Goal: Find specific page/section: Find specific page/section

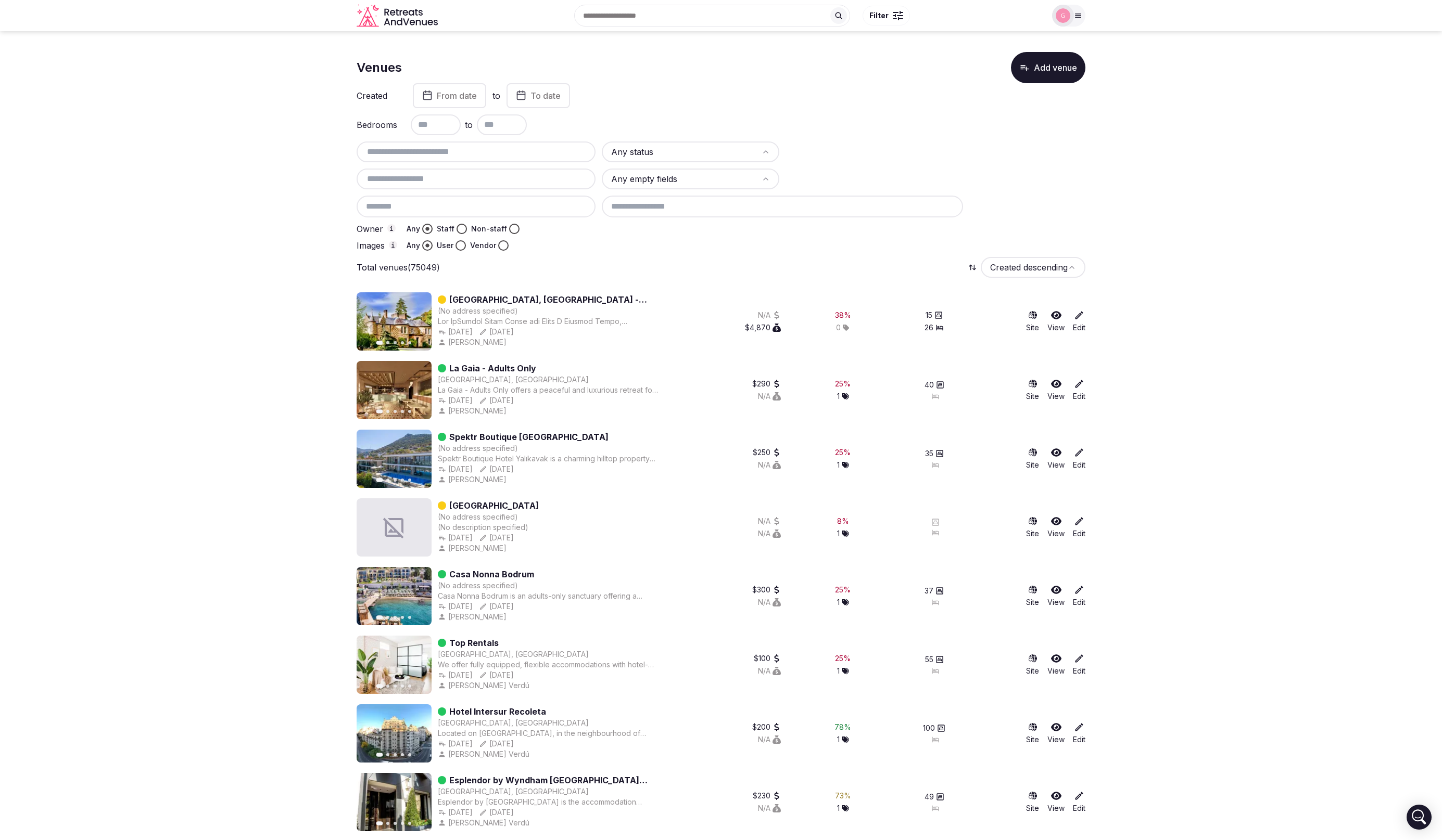
click at [1082, 385] on icon at bounding box center [1079, 384] width 10 height 10
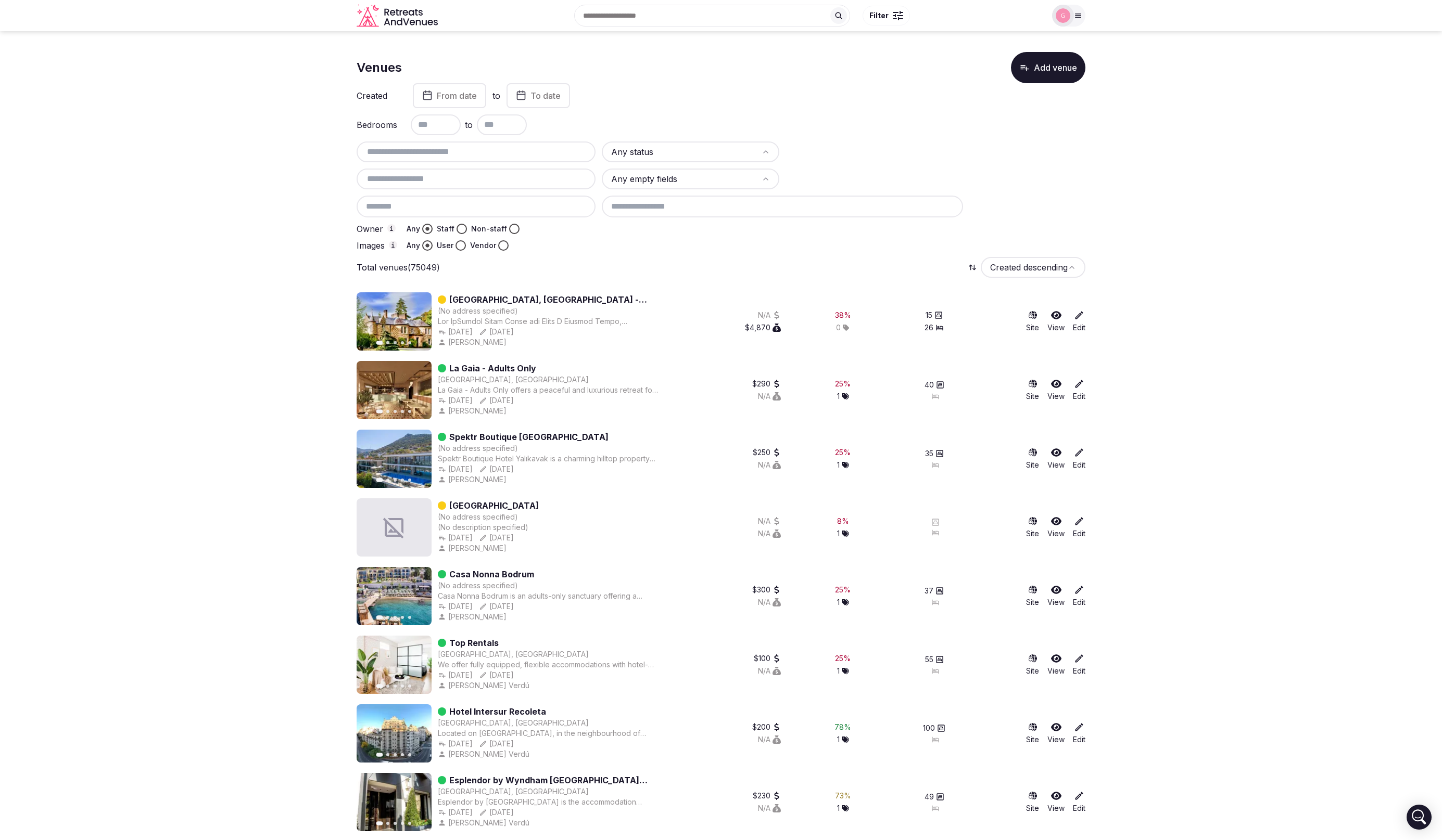
click at [523, 367] on link "La Gaia - Adults Only" at bounding box center [493, 368] width 87 height 13
click at [1054, 384] on icon at bounding box center [1056, 384] width 10 height 8
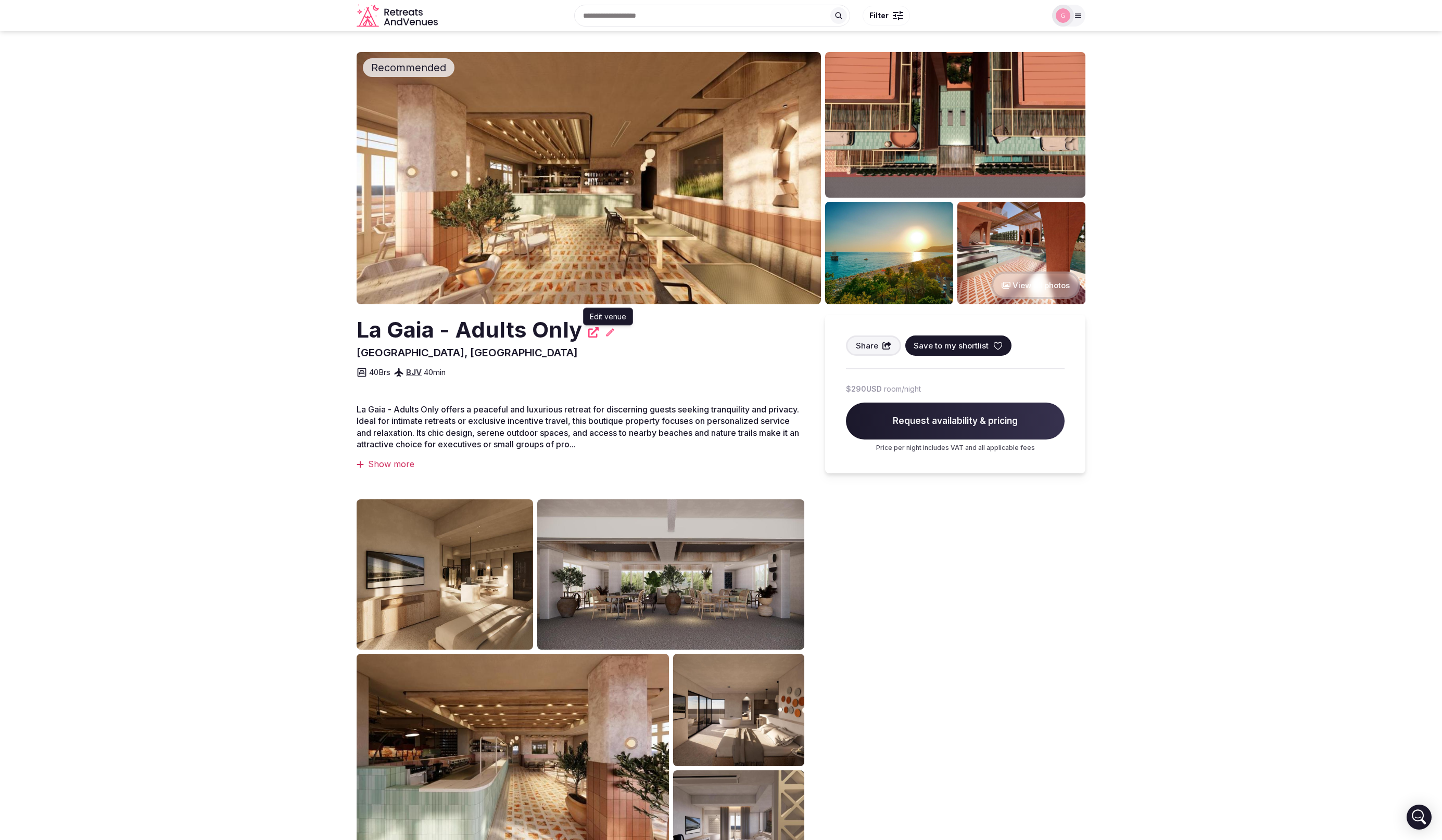
click at [607, 331] on icon at bounding box center [610, 332] width 10 height 10
click at [749, 372] on div "40 Brs BJV 40 min" at bounding box center [581, 369] width 448 height 18
click at [609, 331] on icon at bounding box center [610, 332] width 10 height 10
click at [609, 329] on icon at bounding box center [610, 331] width 8 height 8
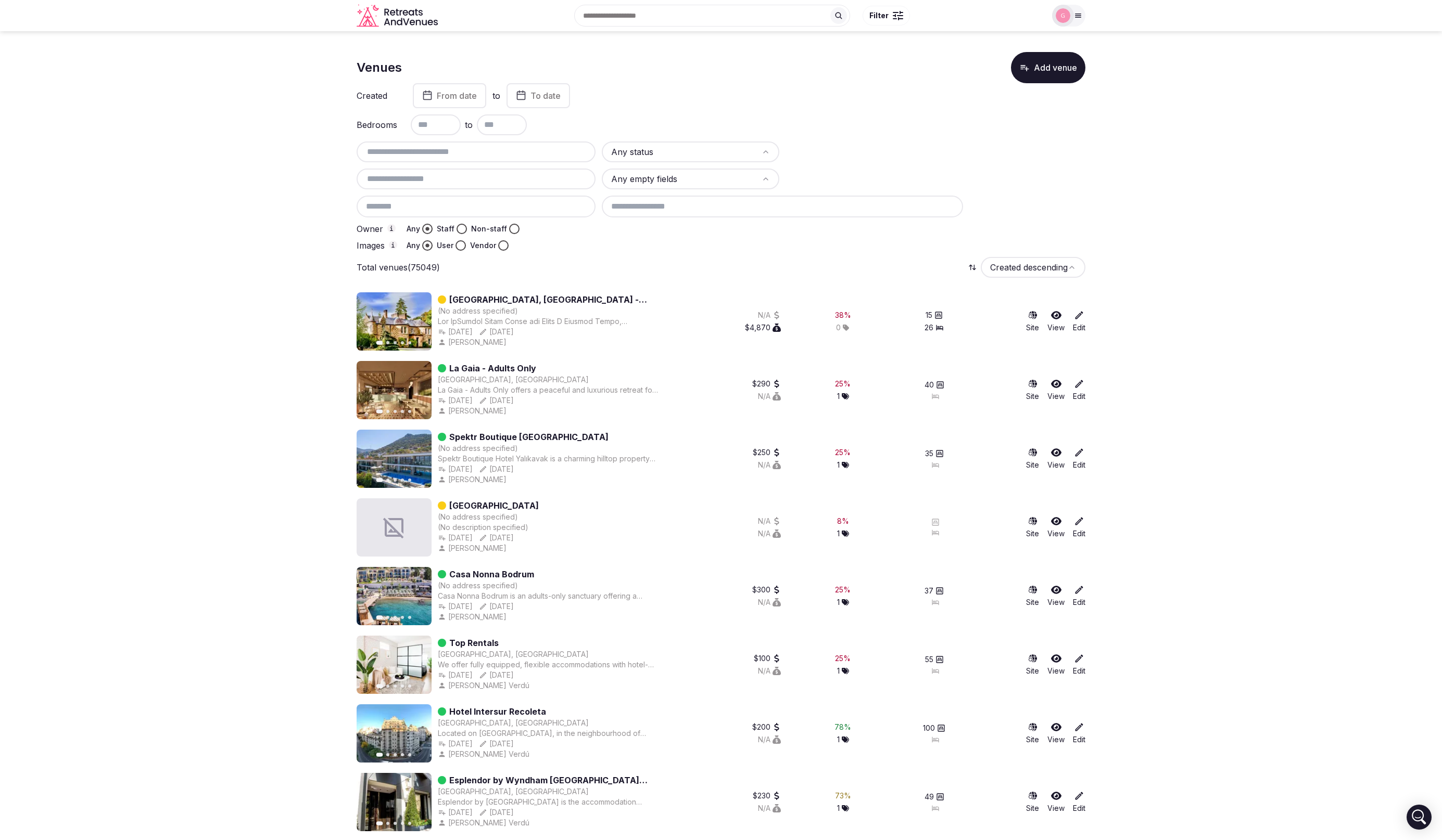
click at [1070, 20] on div at bounding box center [1063, 16] width 22 height 22
click at [998, 96] on span "Staff admin" at bounding box center [979, 93] width 48 height 13
click at [1000, 169] on link "Venues" at bounding box center [1016, 168] width 120 height 17
click at [1013, 169] on link "Venues" at bounding box center [1016, 168] width 120 height 17
